Goal: Find specific page/section: Find specific page/section

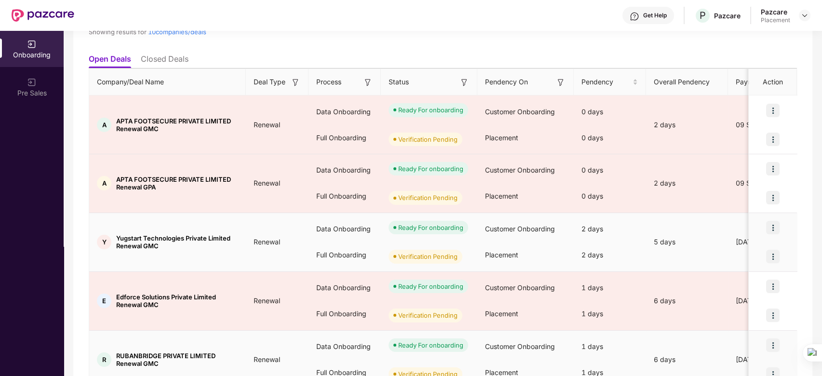
scroll to position [431, 0]
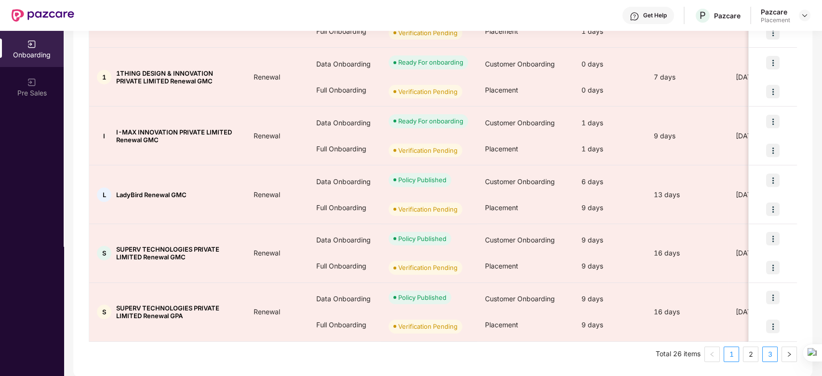
click at [767, 349] on link "3" at bounding box center [770, 354] width 14 height 14
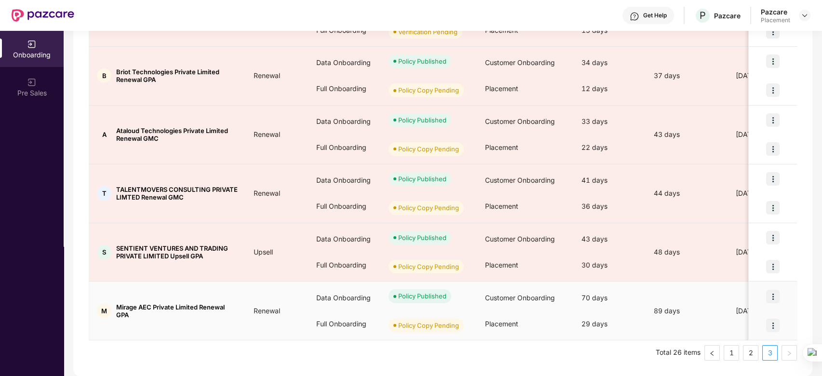
scroll to position [196, 0]
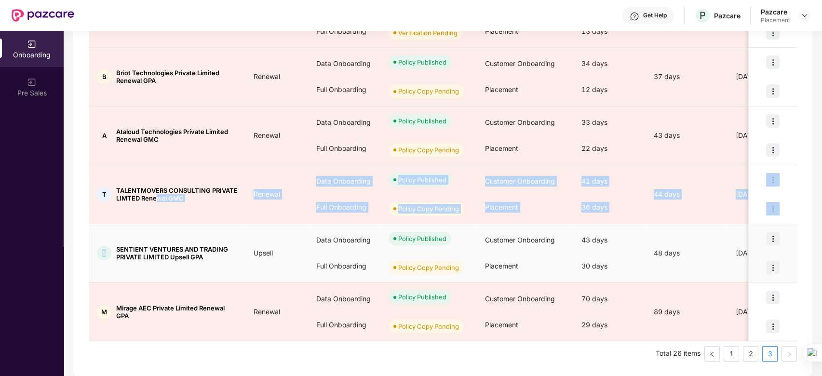
drag, startPoint x: 156, startPoint y: 210, endPoint x: 110, endPoint y: 241, distance: 55.2
click at [110, 241] on tbody "K KREATIO SOFTWARE PRIVATE LIMITED Renewal GPA Renewal Data Onboarding Full Onb…" at bounding box center [794, 165] width 1411 height 353
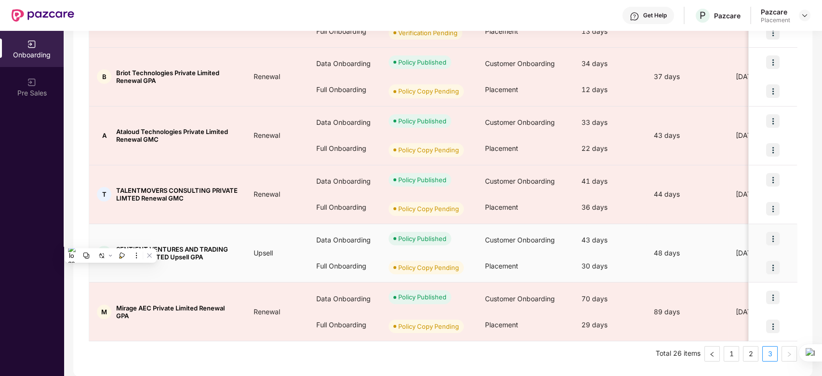
click at [171, 257] on span "SENTIENT VENTURES AND TRADING PRIVATE LIMITED Upsell GPA" at bounding box center [177, 253] width 122 height 15
drag, startPoint x: 168, startPoint y: 257, endPoint x: 118, endPoint y: 247, distance: 51.0
click at [118, 247] on span "SENTIENT VENTURES AND TRADING PRIVATE LIMITED Upsell GPA" at bounding box center [177, 253] width 122 height 15
copy span "SENTIENT VENTURES AND TRADING PRIVATE LIMITED"
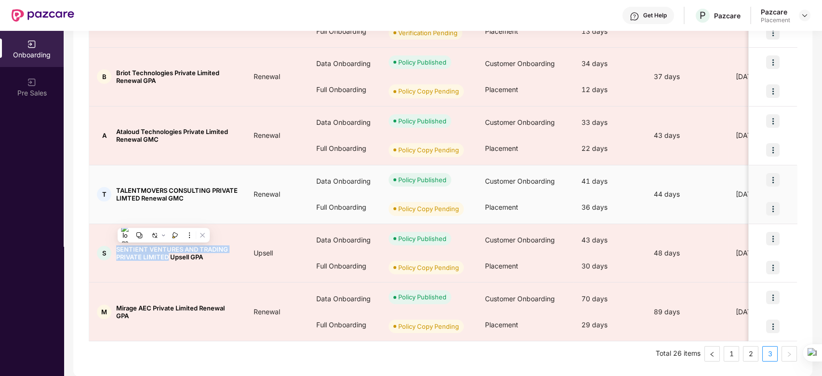
copy span "SENTIENT VENTURES AND TRADING PRIVATE LIMITED"
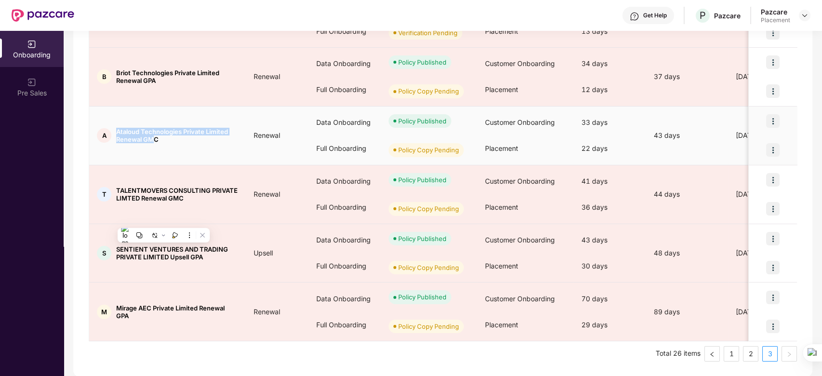
drag, startPoint x: 156, startPoint y: 140, endPoint x: 113, endPoint y: 129, distance: 43.9
click at [113, 129] on div "A Ataloud Technologies Private Limited Renewal GMC" at bounding box center [167, 135] width 157 height 15
click at [161, 142] on span "Ataloud Technologies Private Limited Renewal GMC" at bounding box center [177, 135] width 122 height 15
drag, startPoint x: 160, startPoint y: 137, endPoint x: 107, endPoint y: 129, distance: 54.1
click at [107, 129] on div "A Ataloud Technologies Private Limited Renewal GMC" at bounding box center [167, 135] width 157 height 15
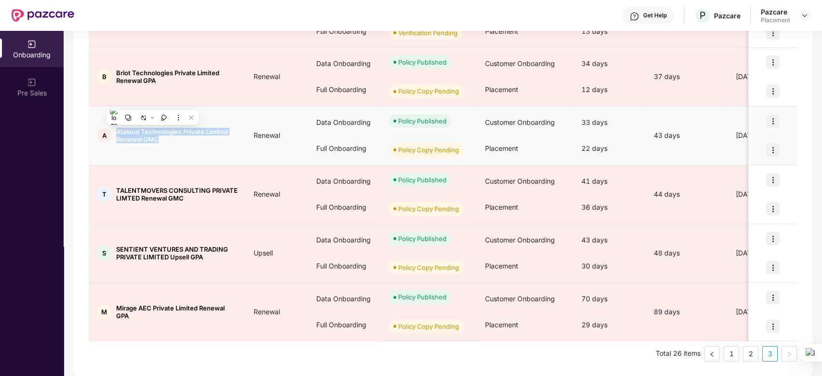
copy div "Ataloud Technologies Private Limited Renewal GMC"
